Goal: Information Seeking & Learning: Learn about a topic

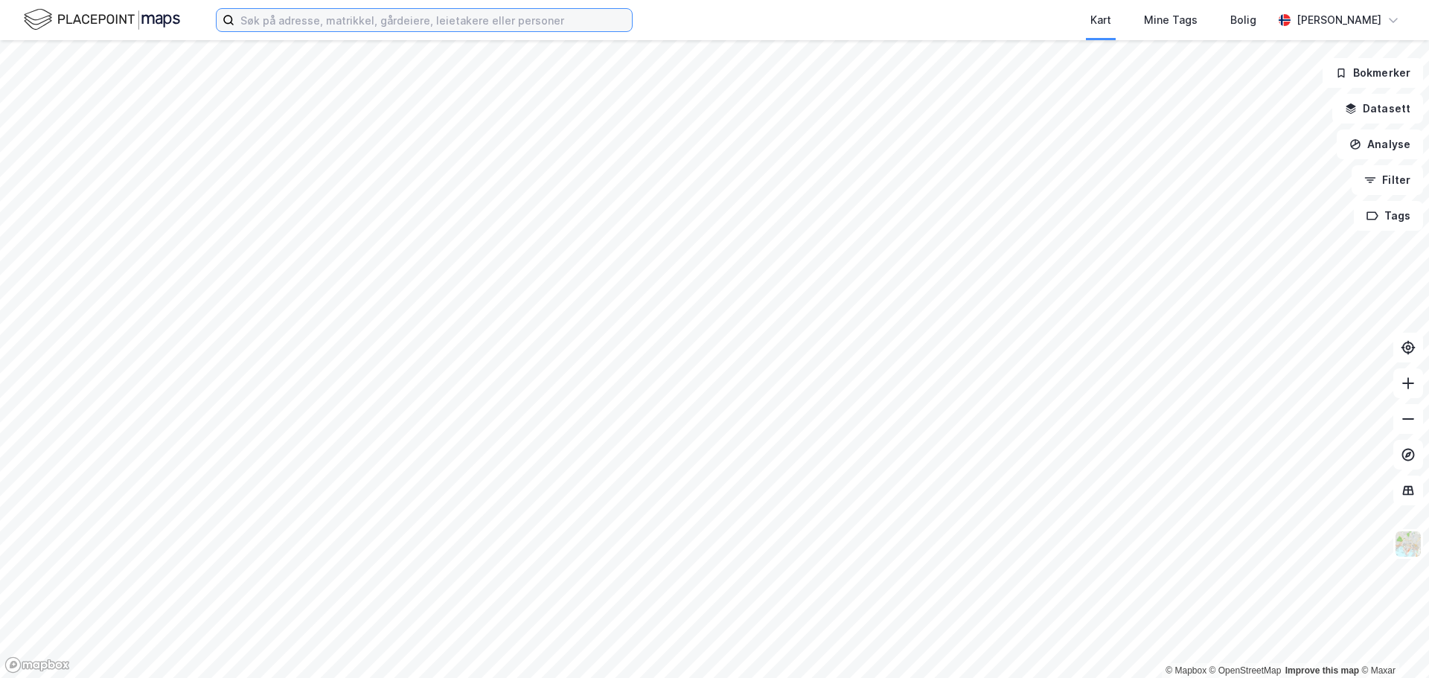
click at [305, 20] on input at bounding box center [432, 20] width 397 height 22
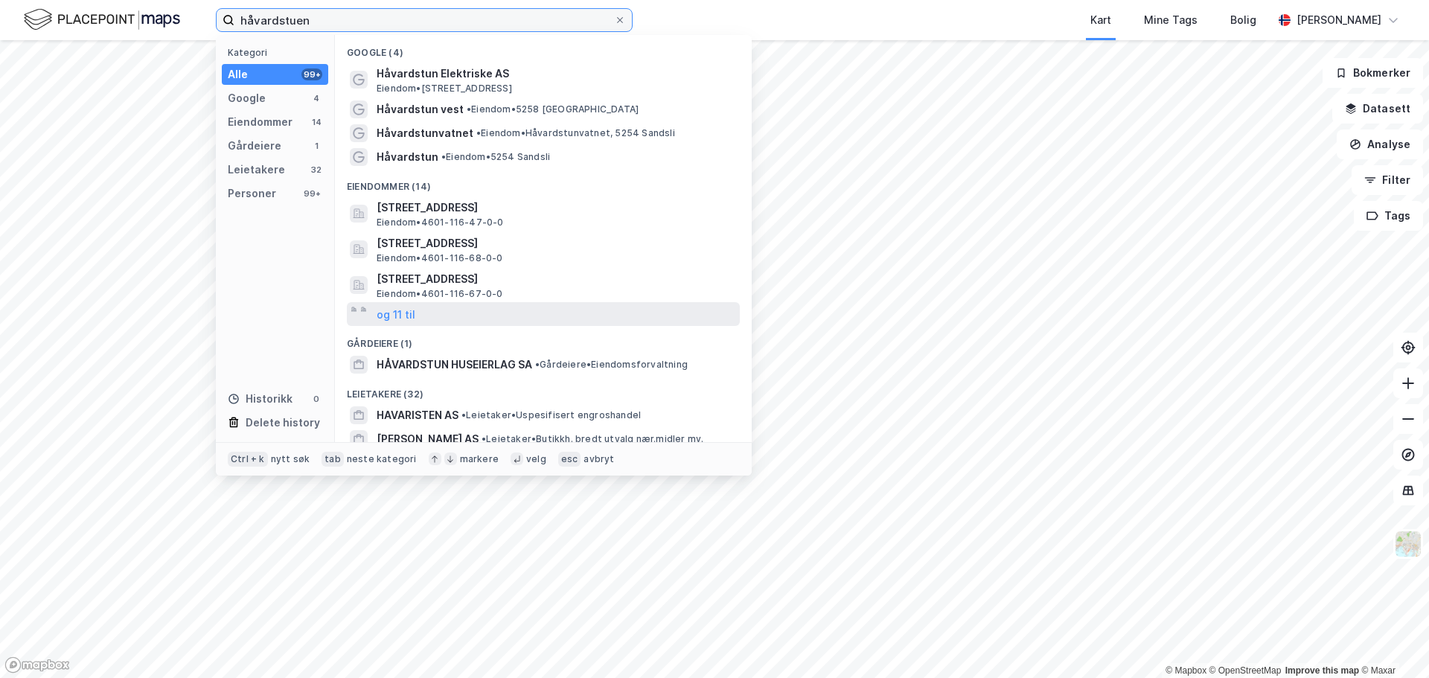
scroll to position [74, 0]
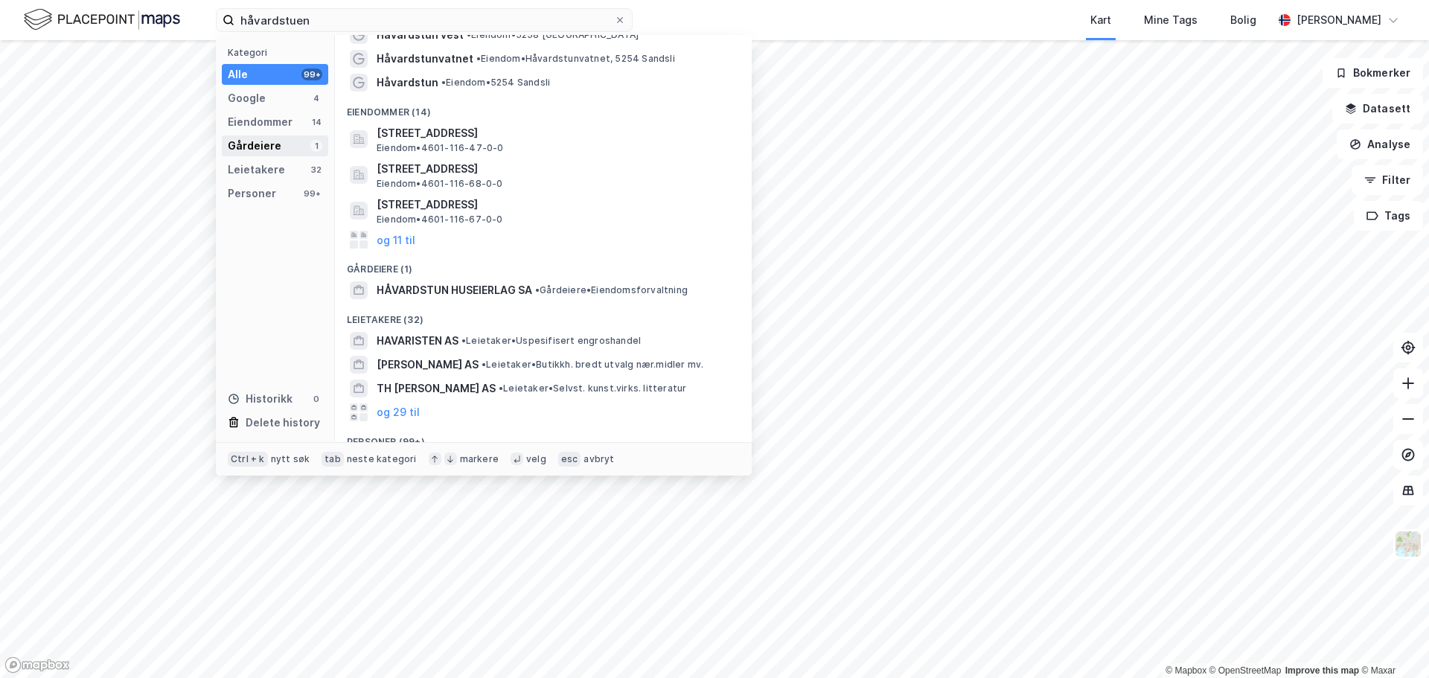
click at [270, 145] on div "Gårdeiere" at bounding box center [255, 146] width 54 height 18
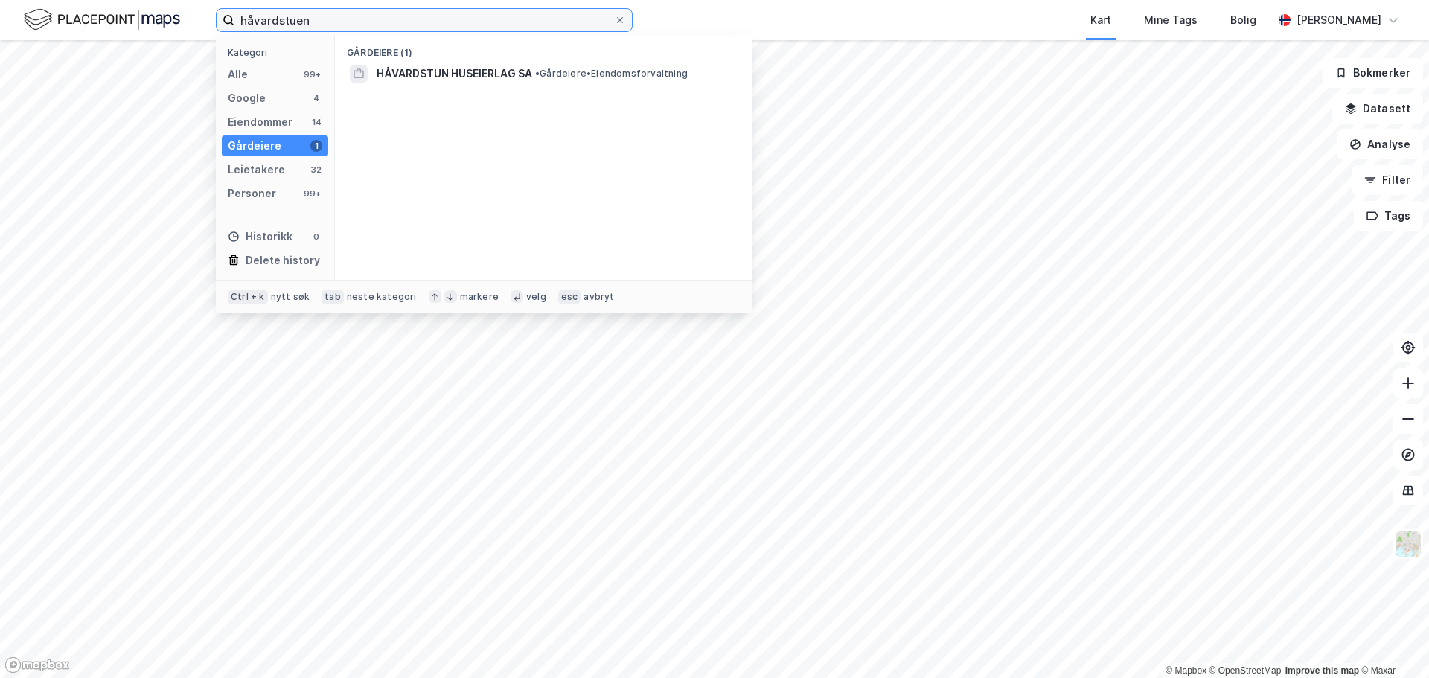
drag, startPoint x: 333, startPoint y: 24, endPoint x: 237, endPoint y: 20, distance: 96.8
click at [237, 20] on input "håvardstuen" at bounding box center [424, 20] width 380 height 22
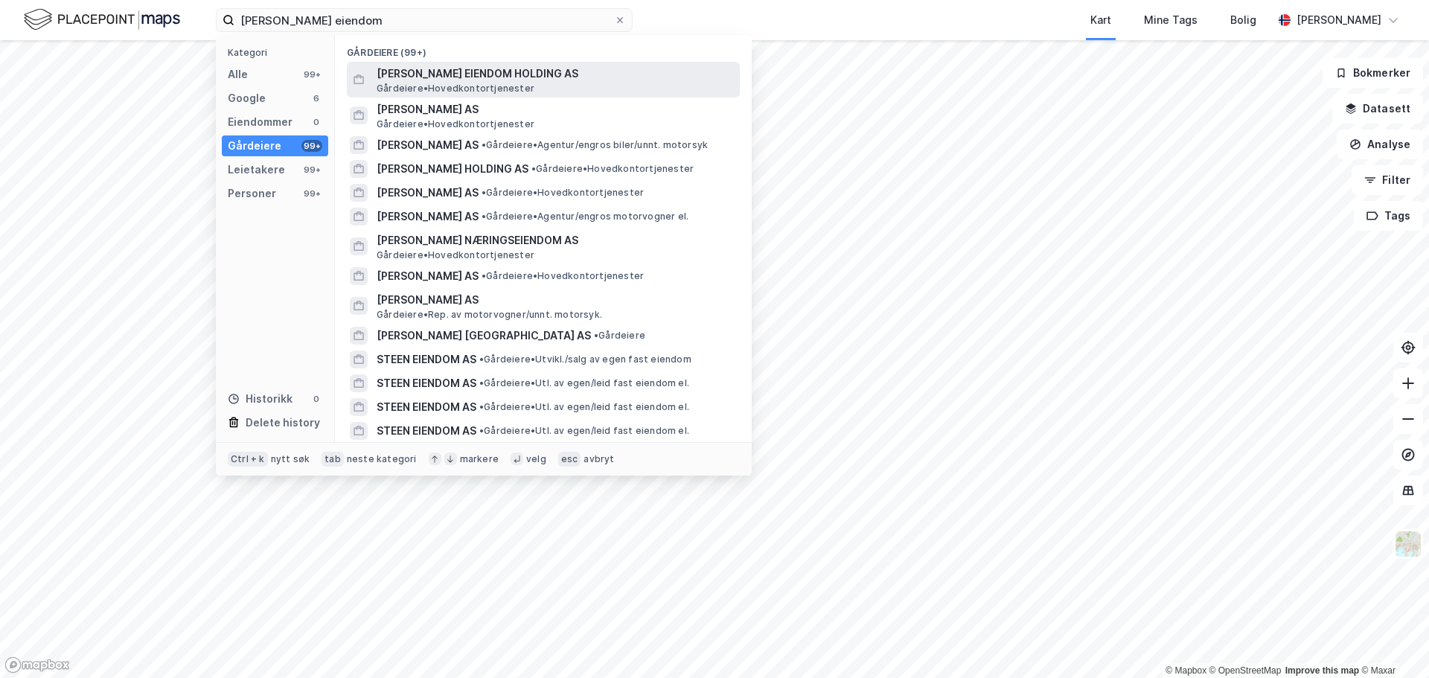
click at [534, 68] on span "[PERSON_NAME] EIENDOM HOLDING AS" at bounding box center [555, 74] width 357 height 18
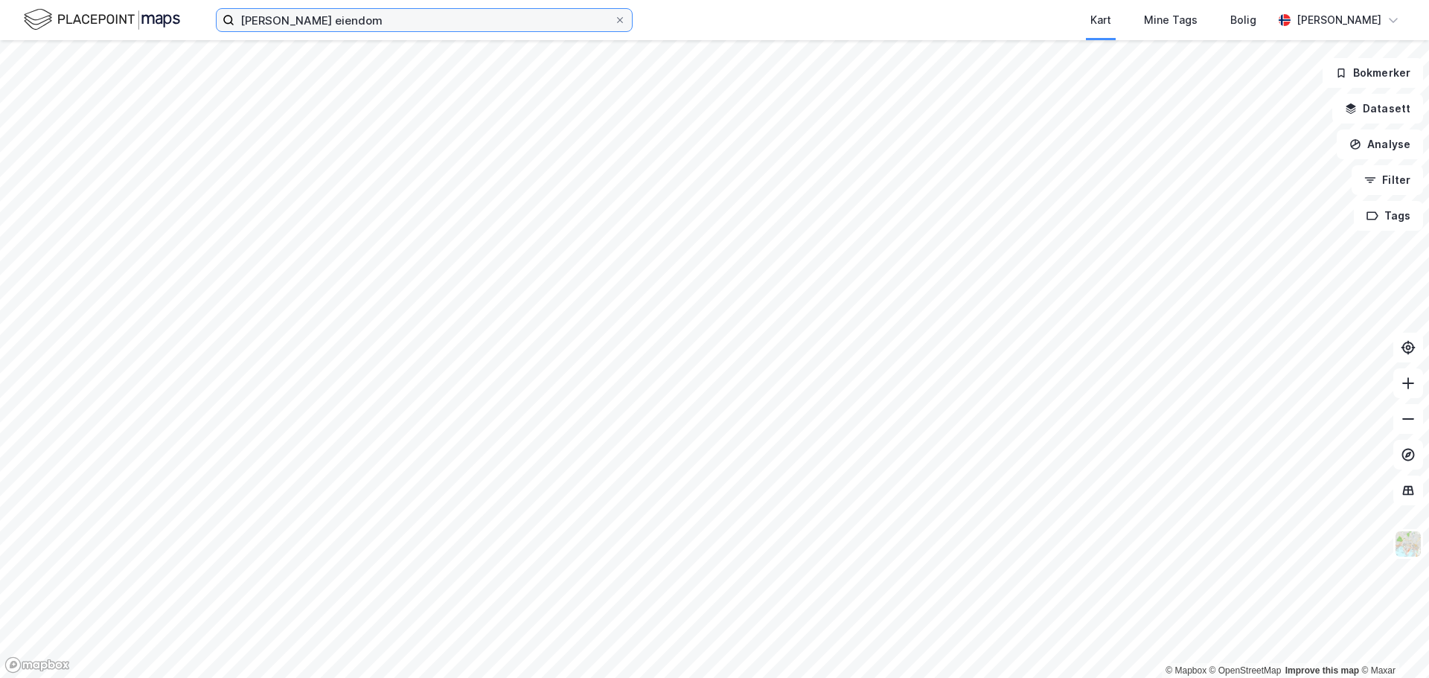
click at [373, 23] on input "[PERSON_NAME] eiendom" at bounding box center [424, 20] width 380 height 22
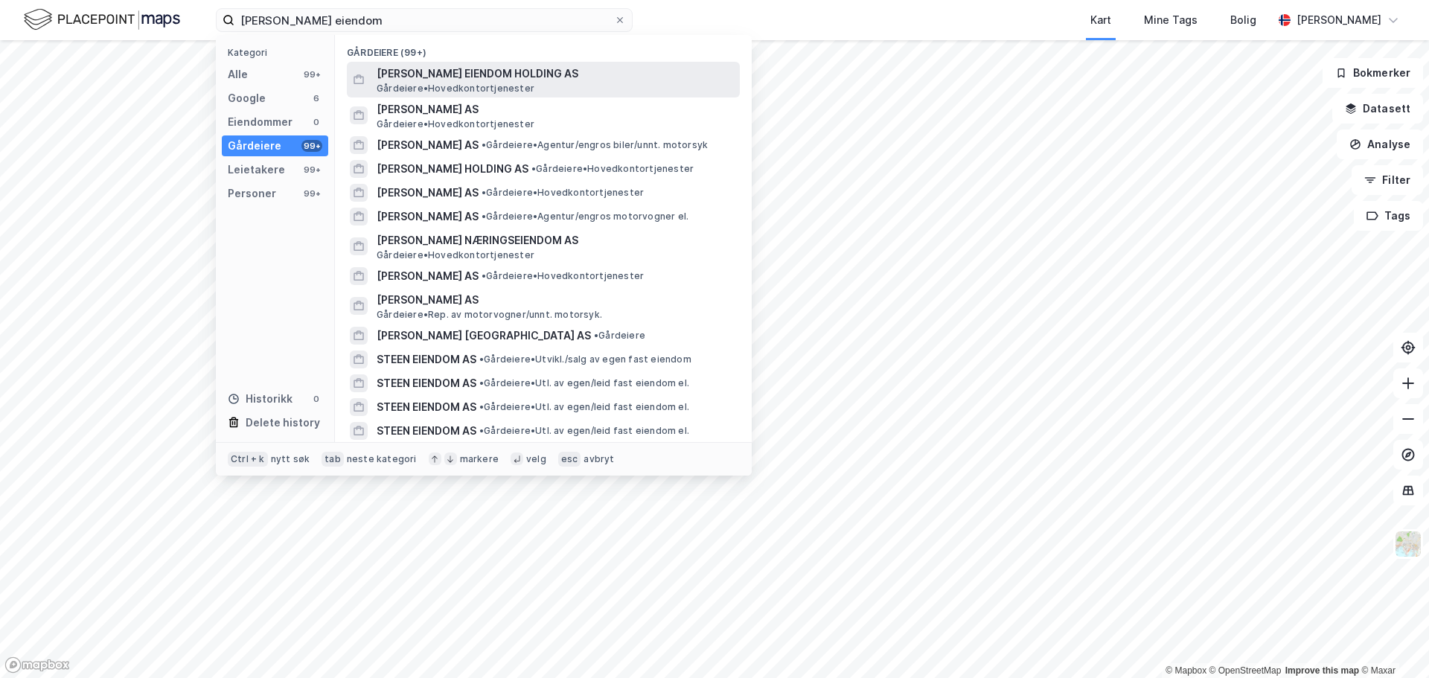
click at [531, 79] on span "[PERSON_NAME] EIENDOM HOLDING AS" at bounding box center [555, 74] width 357 height 18
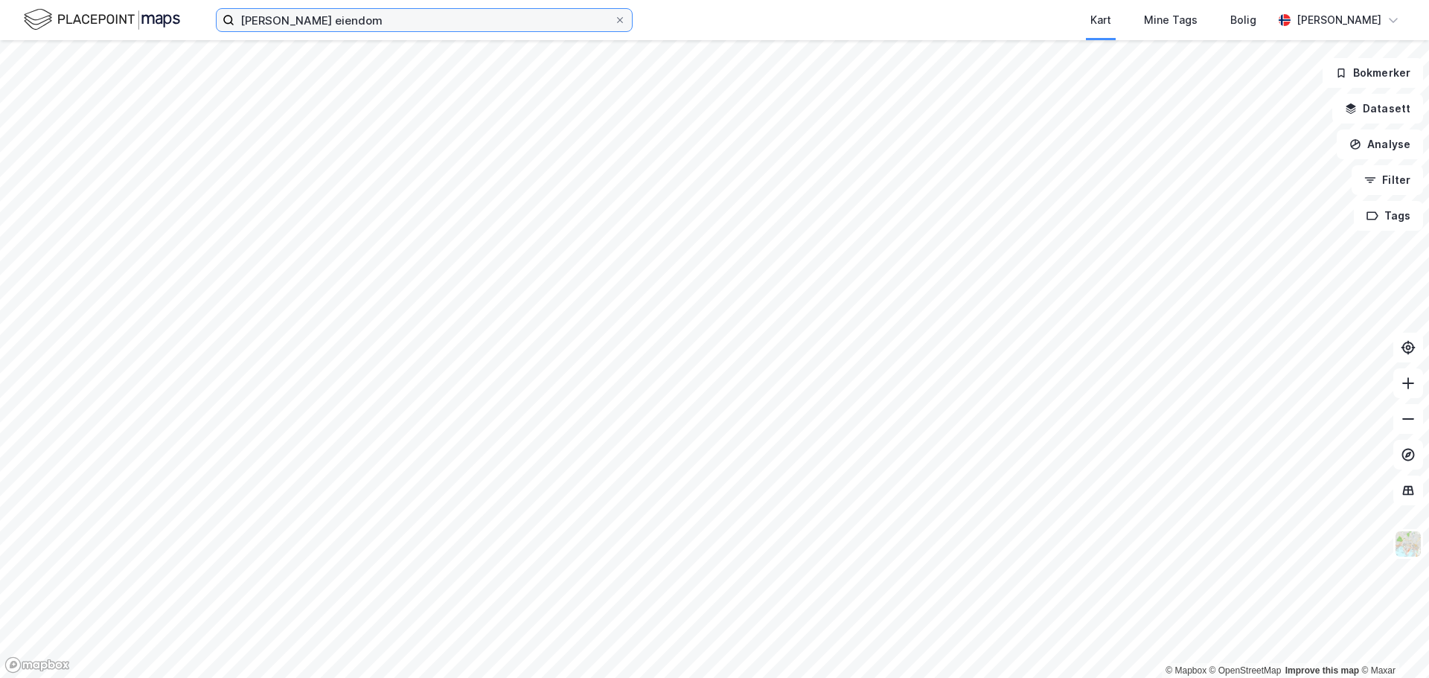
click at [461, 23] on input "[PERSON_NAME] eiendom" at bounding box center [424, 20] width 380 height 22
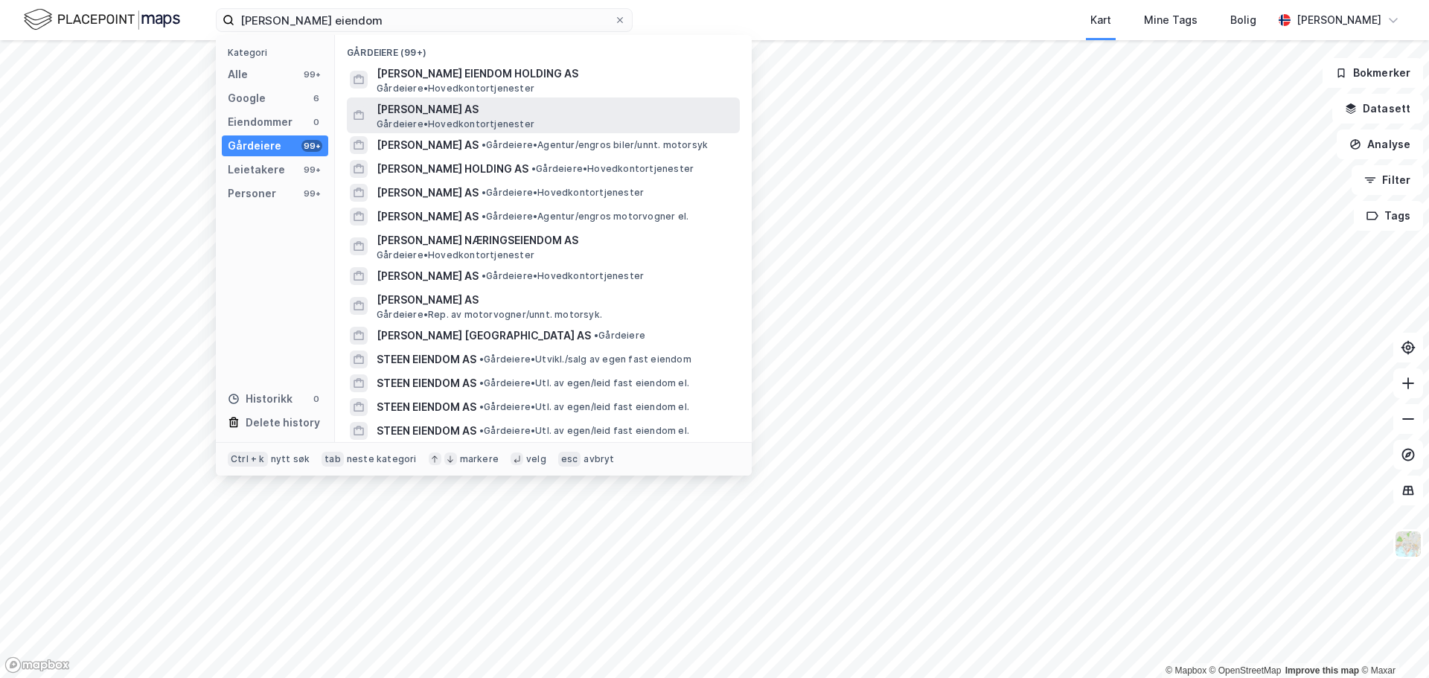
click at [524, 114] on span "[PERSON_NAME] AS" at bounding box center [555, 109] width 357 height 18
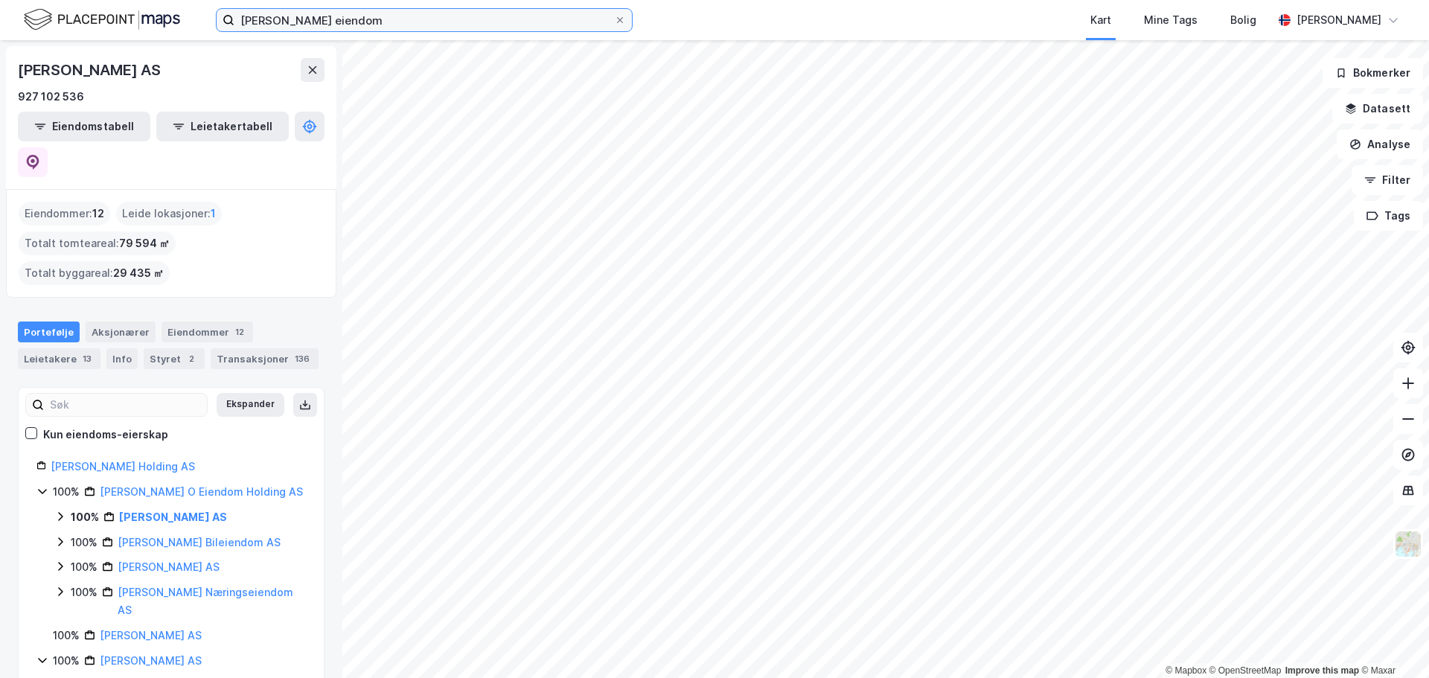
click at [400, 19] on input "[PERSON_NAME] eiendom" at bounding box center [424, 20] width 380 height 22
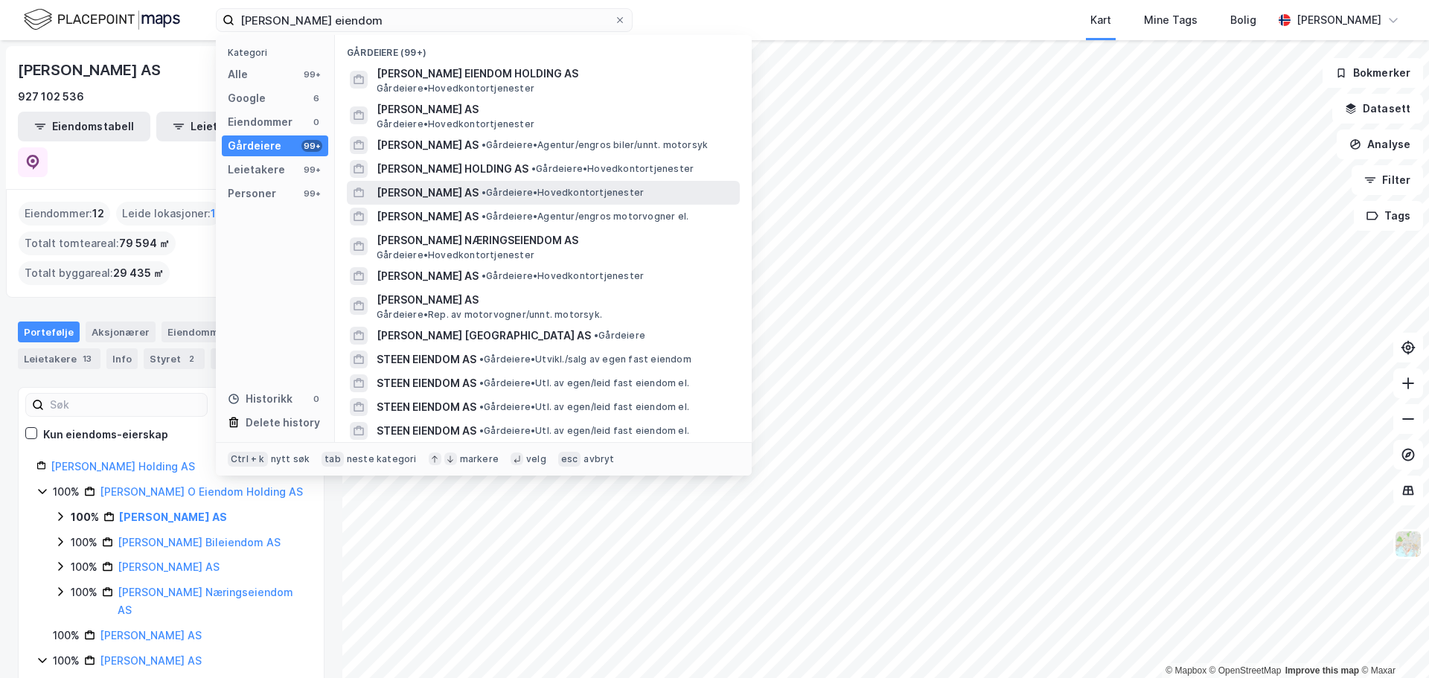
click at [578, 196] on span "• Gårdeiere • Hovedkontortjenester" at bounding box center [563, 193] width 162 height 12
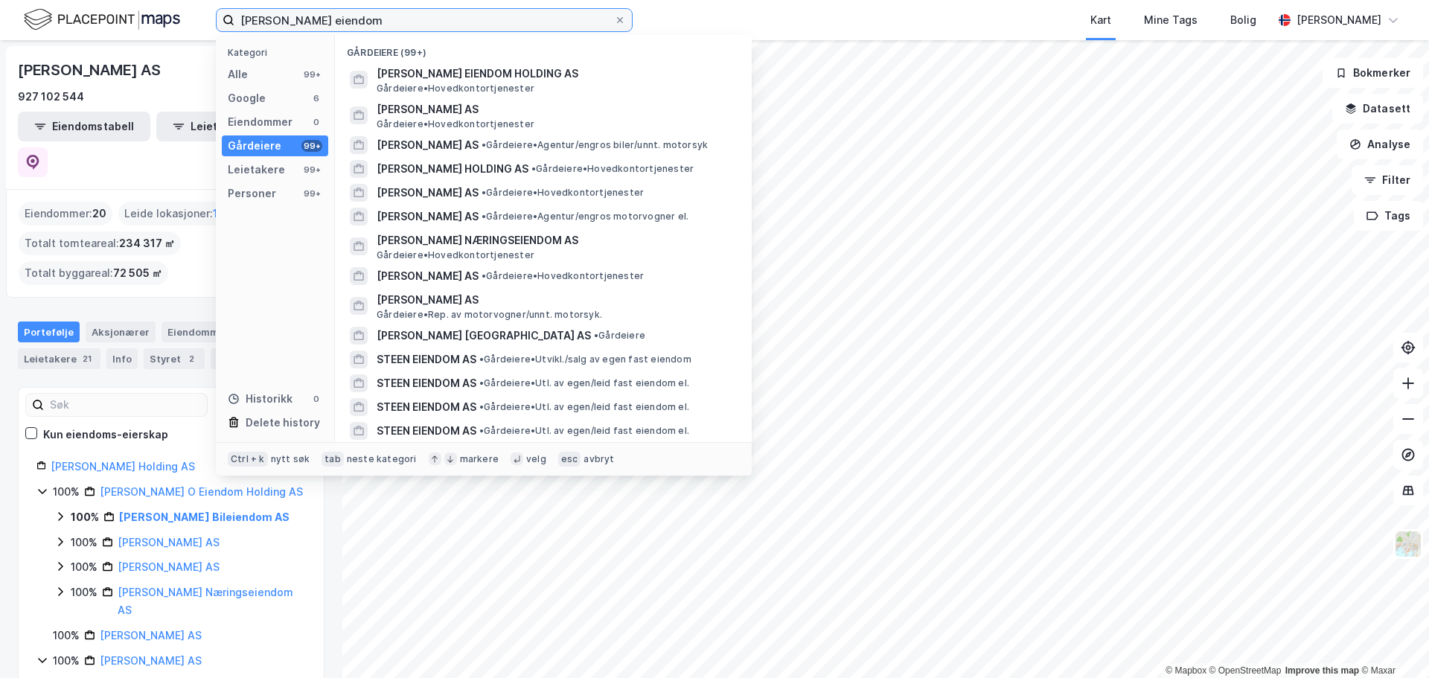
drag, startPoint x: 237, startPoint y: 20, endPoint x: 161, endPoint y: 18, distance: 75.9
click at [161, 18] on div "[PERSON_NAME] eiendom Kategori Alle 99+ Google 6 Eiendommer 0 Gårdeiere 99+ Lei…" at bounding box center [714, 20] width 1429 height 40
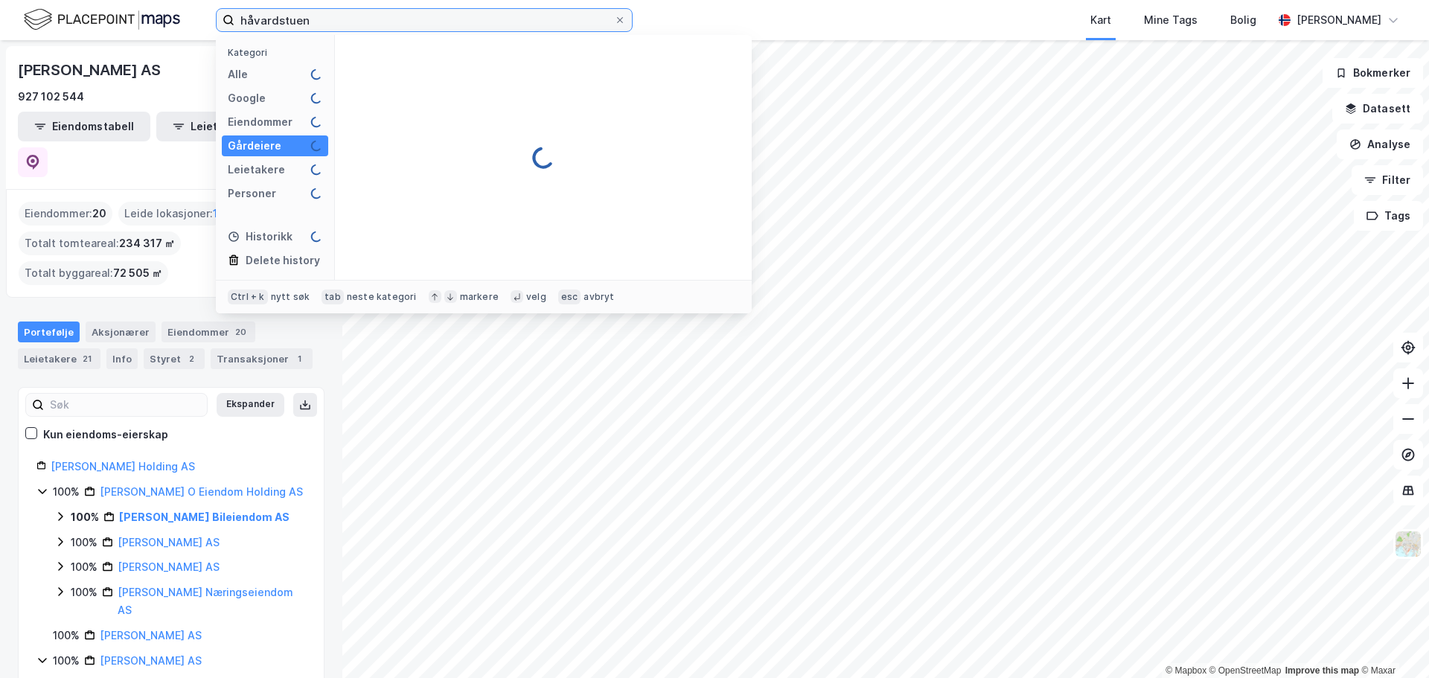
type input "håvardstuen"
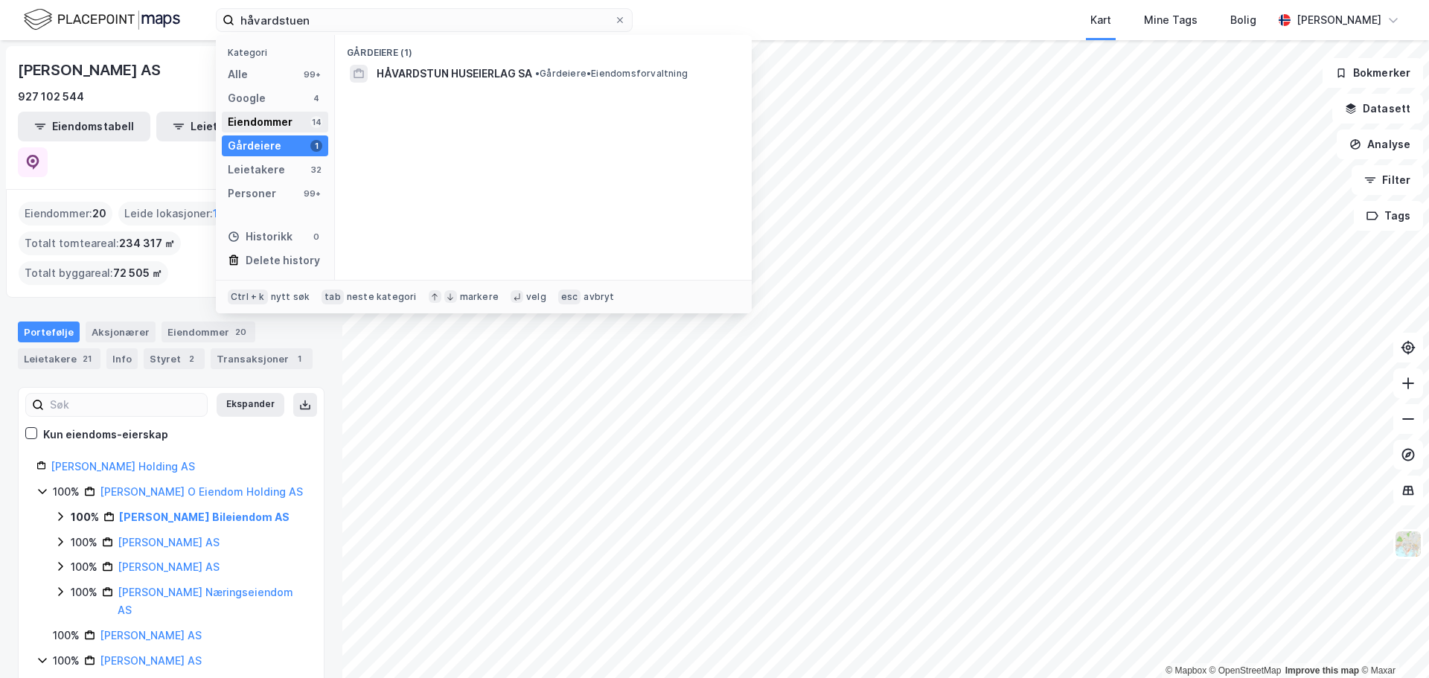
click at [260, 120] on div "Eiendommer" at bounding box center [260, 122] width 65 height 18
